Goal: Information Seeking & Learning: Learn about a topic

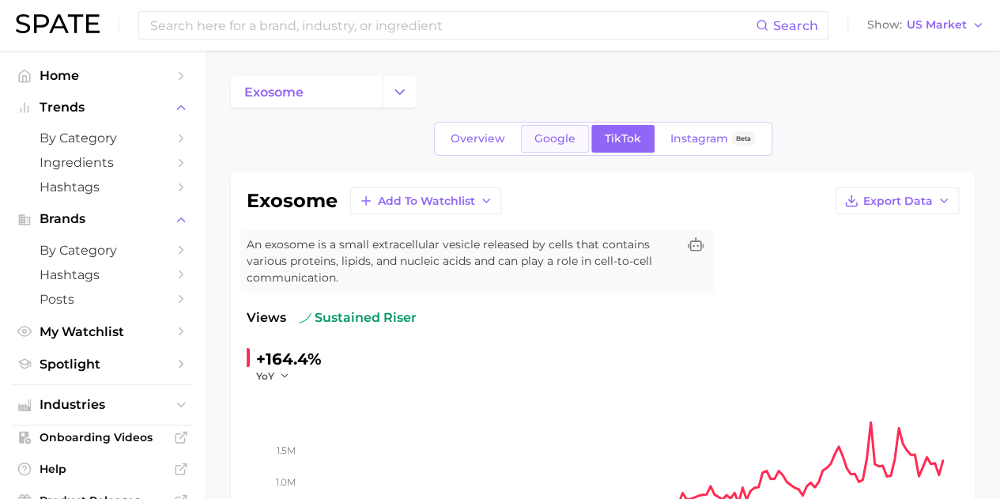
click at [546, 127] on link "Google" at bounding box center [555, 139] width 68 height 28
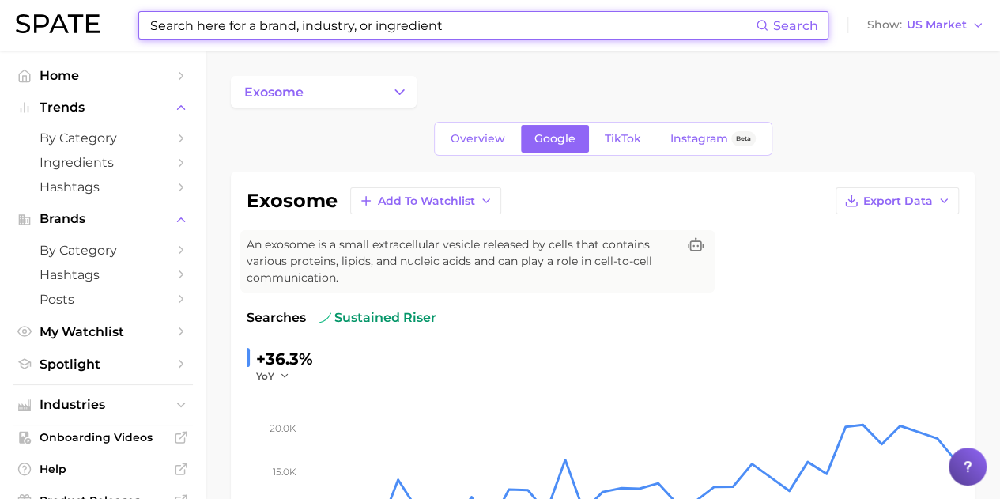
click at [324, 34] on input at bounding box center [452, 25] width 607 height 27
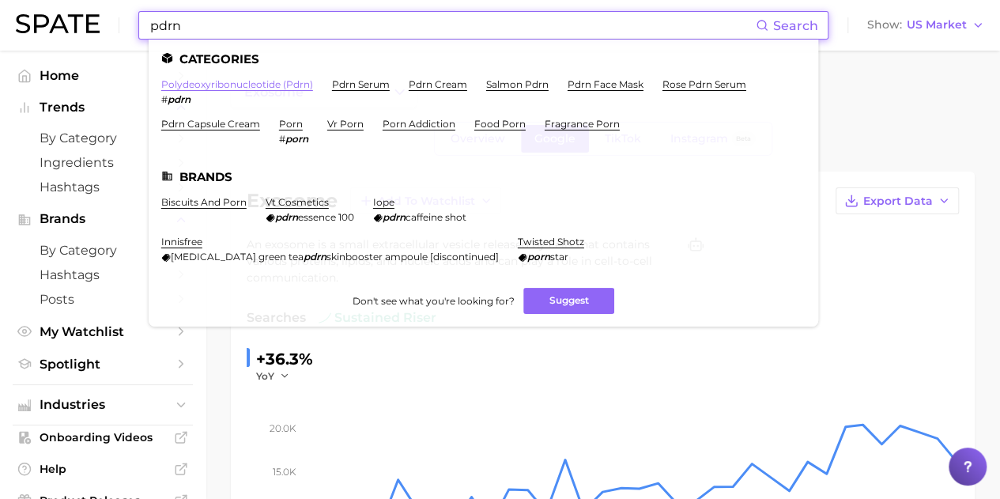
type input "pdrn"
click at [221, 87] on link "polydeoxyribonucleotide (pdrn)" at bounding box center [237, 84] width 152 height 12
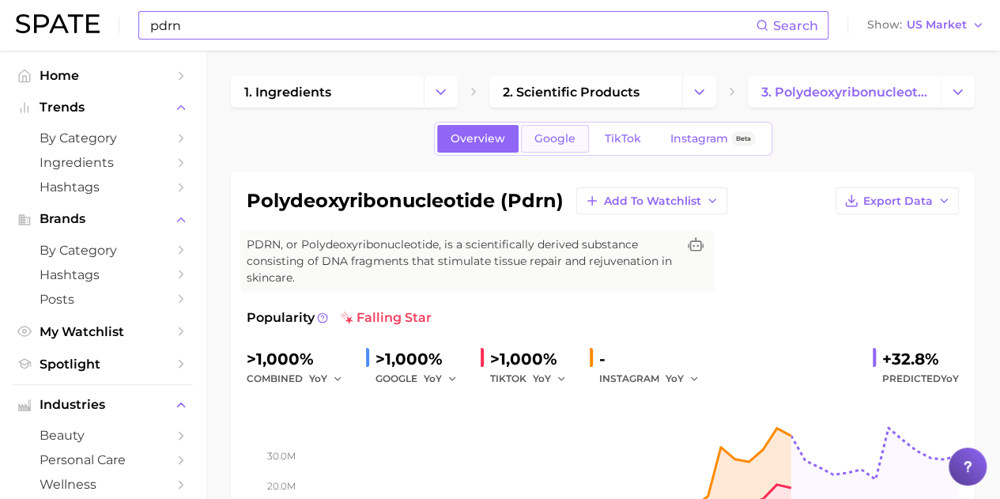
click at [544, 137] on span "Google" at bounding box center [555, 138] width 41 height 13
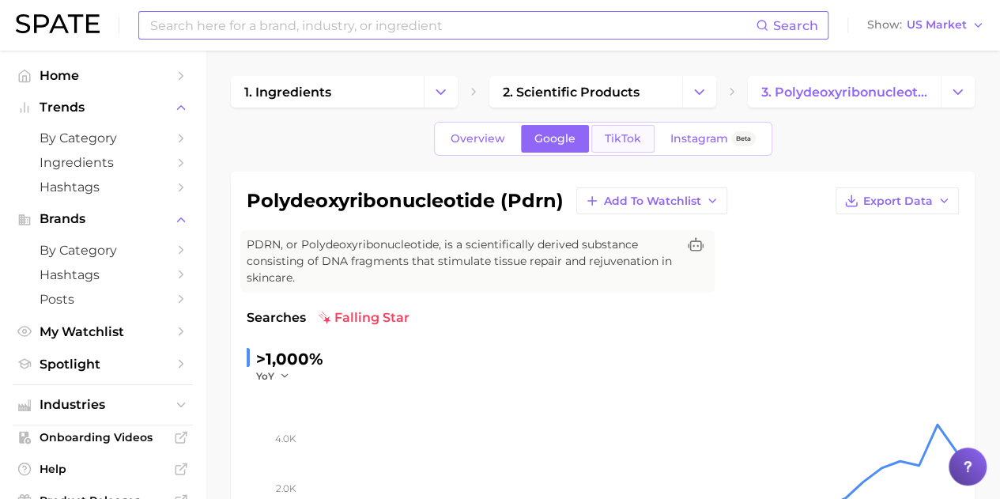
click at [616, 143] on span "TikTok" at bounding box center [623, 138] width 36 height 13
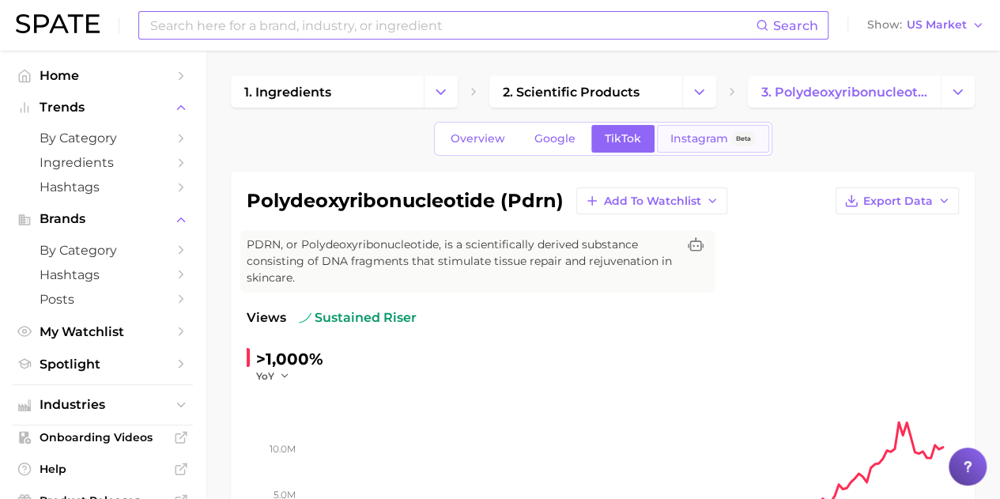
click at [690, 129] on link "Instagram Beta" at bounding box center [713, 139] width 112 height 28
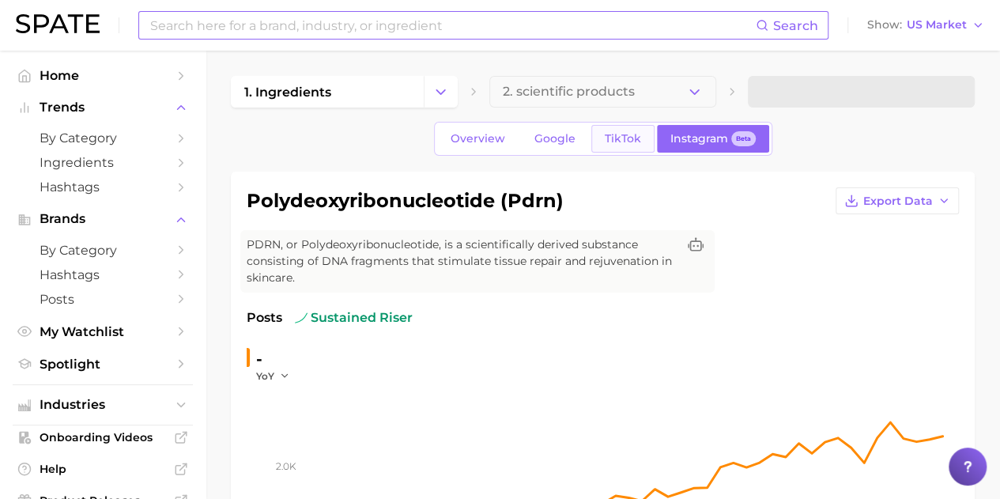
click at [617, 146] on link "TikTok" at bounding box center [623, 139] width 63 height 28
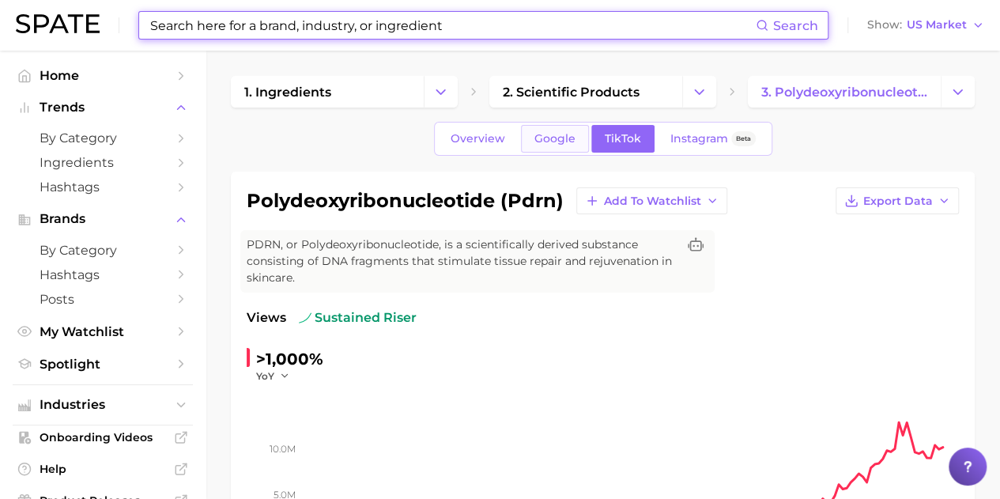
click at [568, 148] on link "Google" at bounding box center [555, 139] width 68 height 28
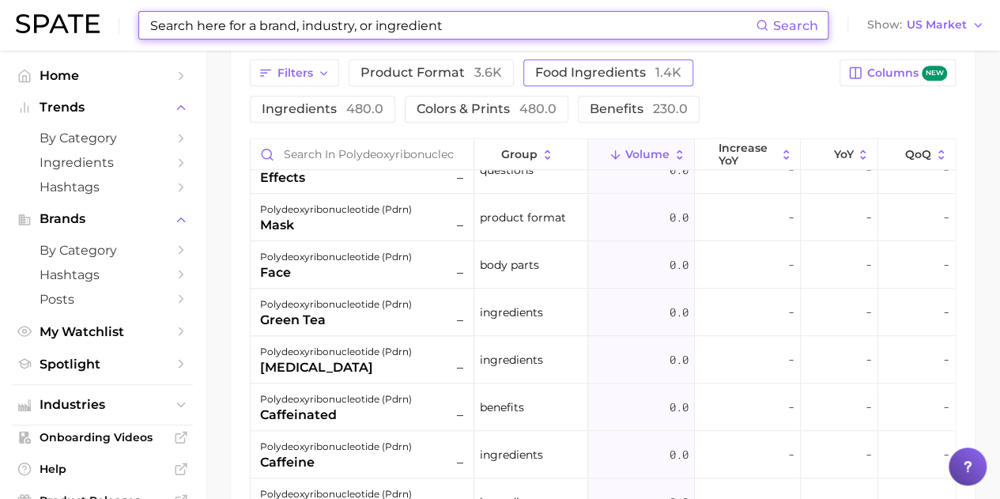
scroll to position [263, 0]
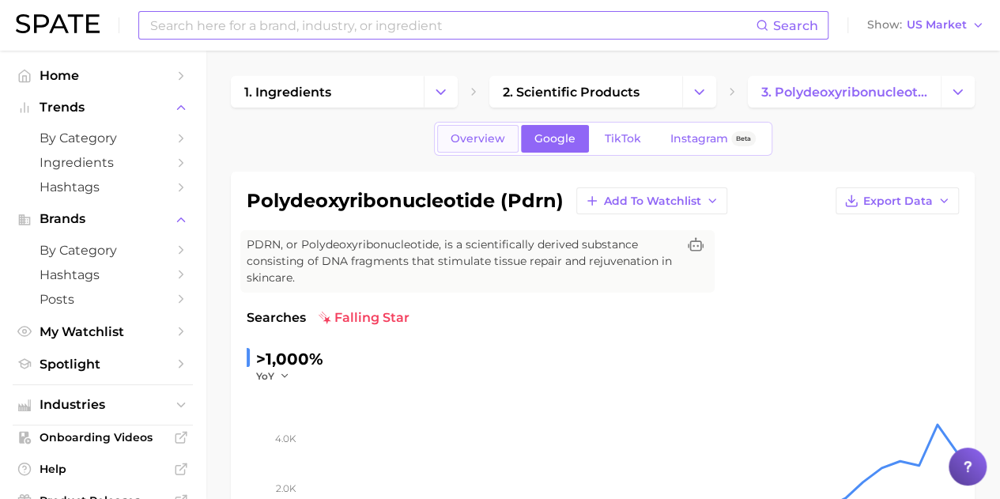
click at [500, 132] on span "Overview" at bounding box center [478, 138] width 55 height 13
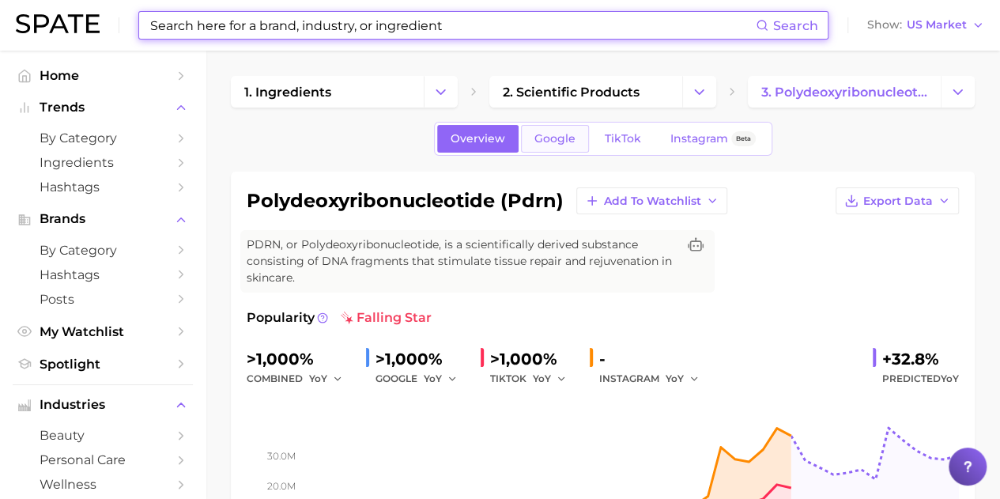
click at [549, 138] on span "Google" at bounding box center [555, 138] width 41 height 13
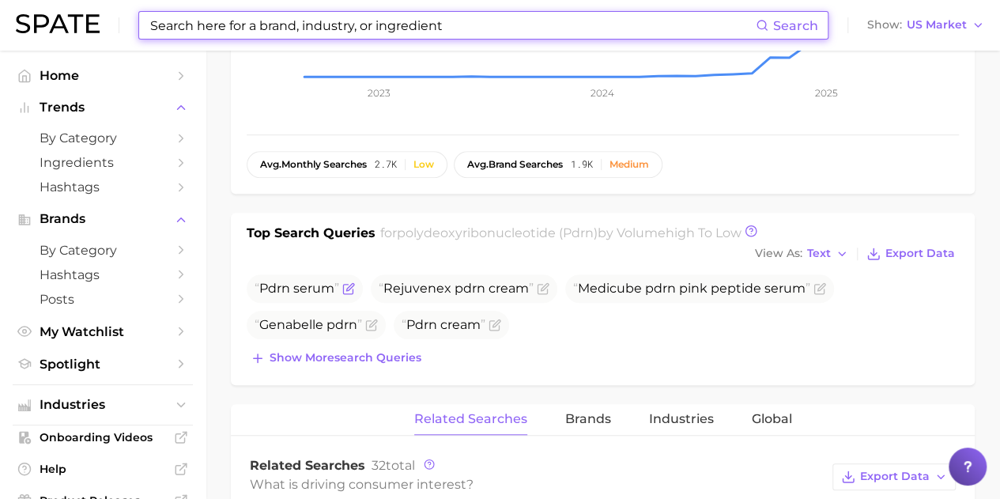
click at [345, 282] on icon "Flag as miscategorized or irrelevant" at bounding box center [348, 288] width 13 height 13
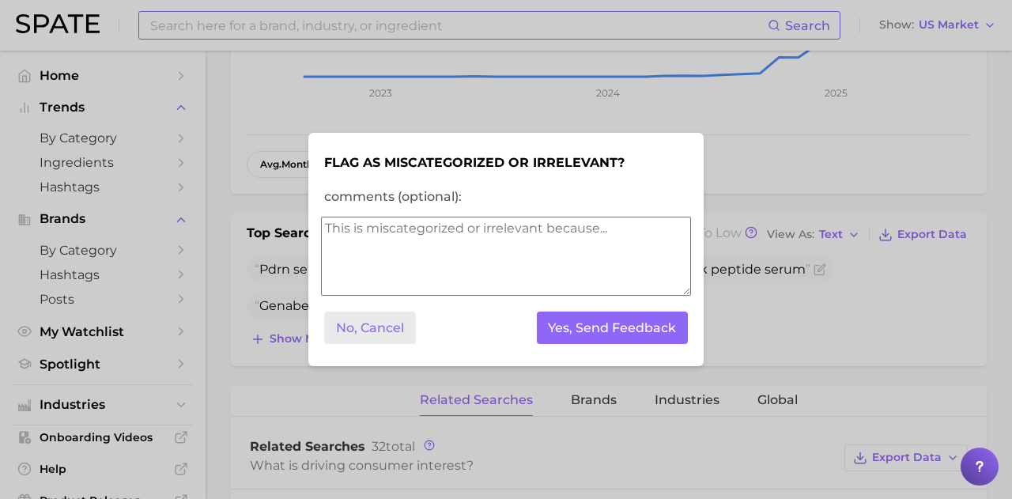
click at [405, 339] on button "No, Cancel" at bounding box center [370, 328] width 92 height 32
